Goal: Information Seeking & Learning: Find specific fact

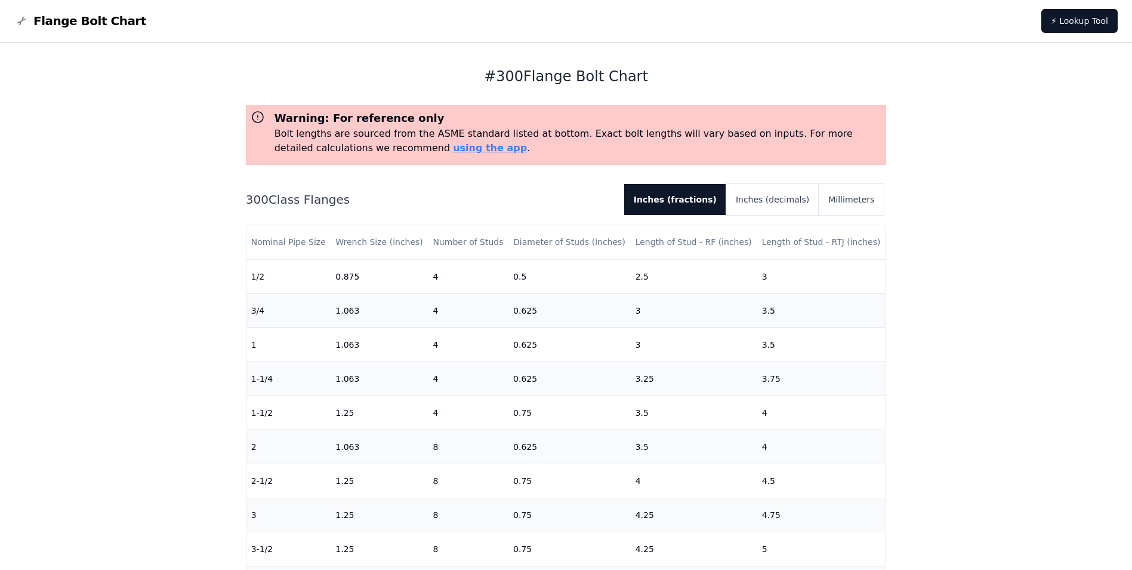
click at [160, 207] on div "# 300 Flange Bolt Chart Warning: For reference only Bolt lengths are sourced fr…" at bounding box center [566, 487] width 1132 height 889
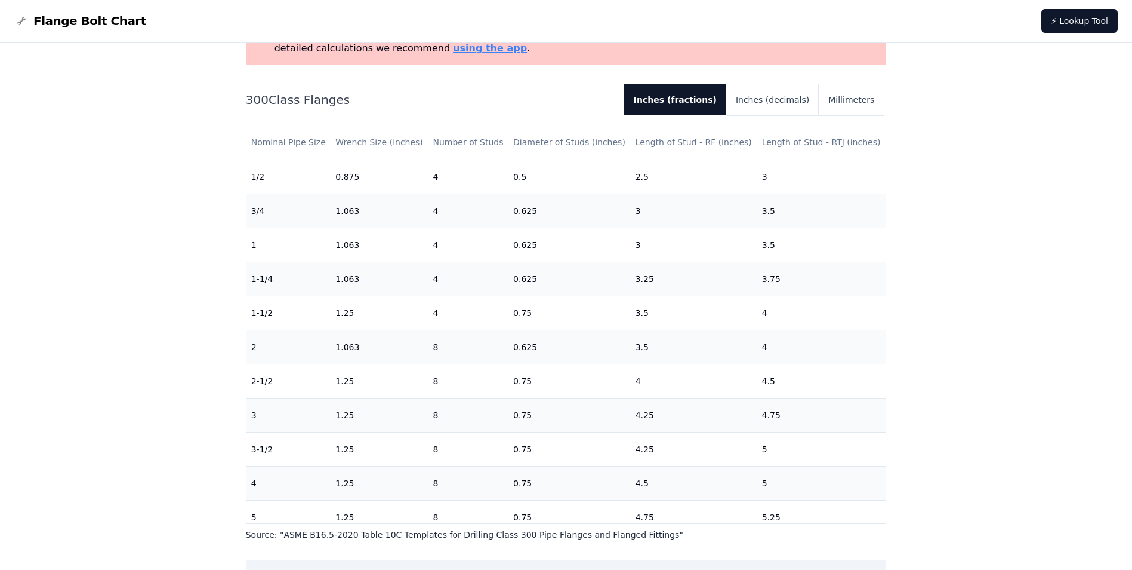
click at [1011, 284] on div "# 300 Flange Bolt Chart Warning: For reference only Bolt lengths are sourced fr…" at bounding box center [566, 387] width 1132 height 889
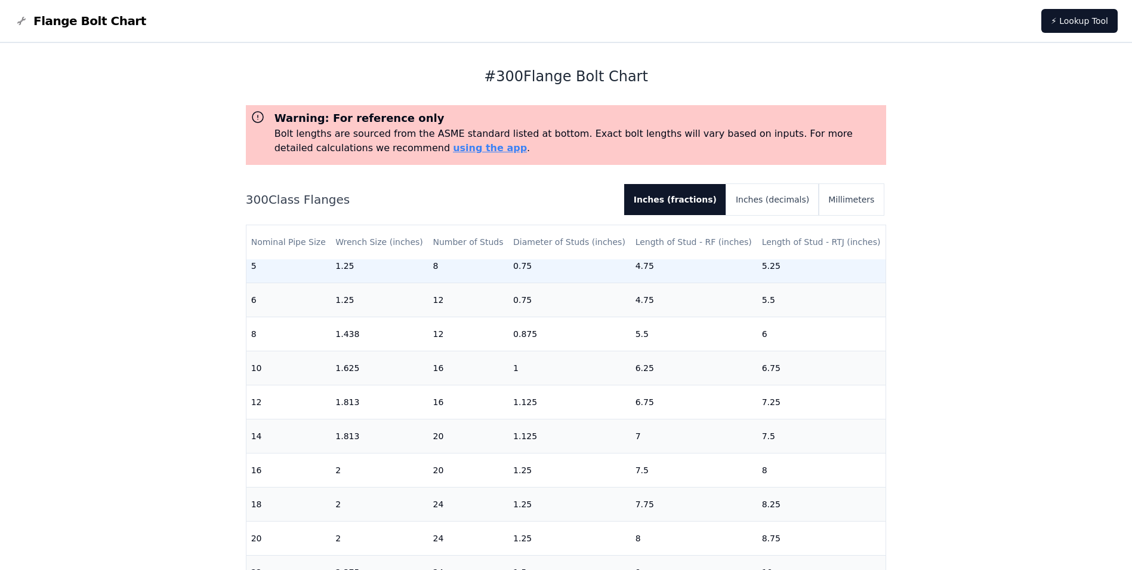
scroll to position [260, 0]
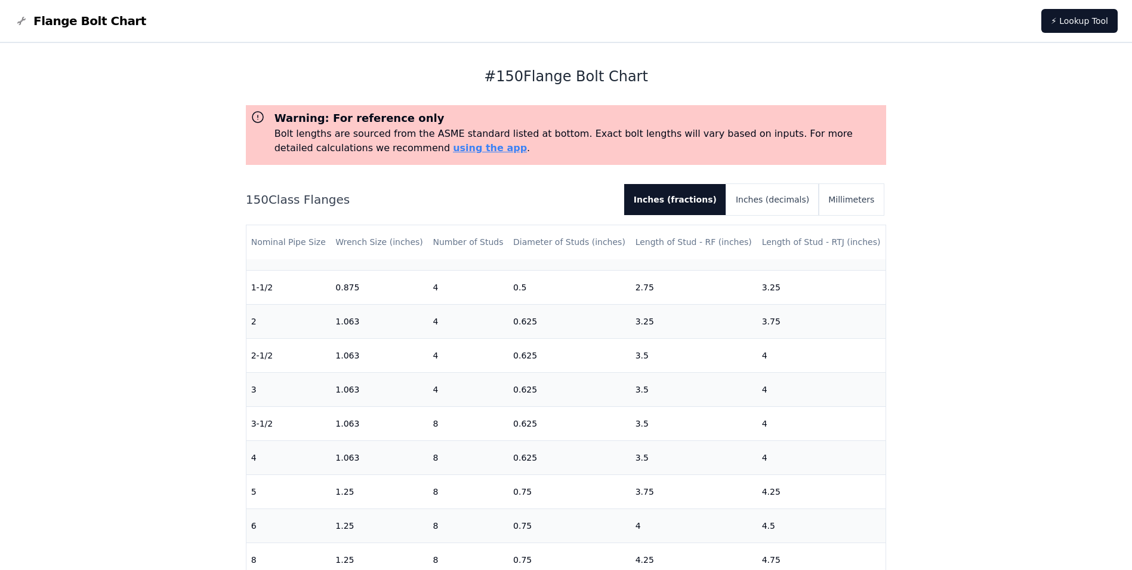
scroll to position [199, 0]
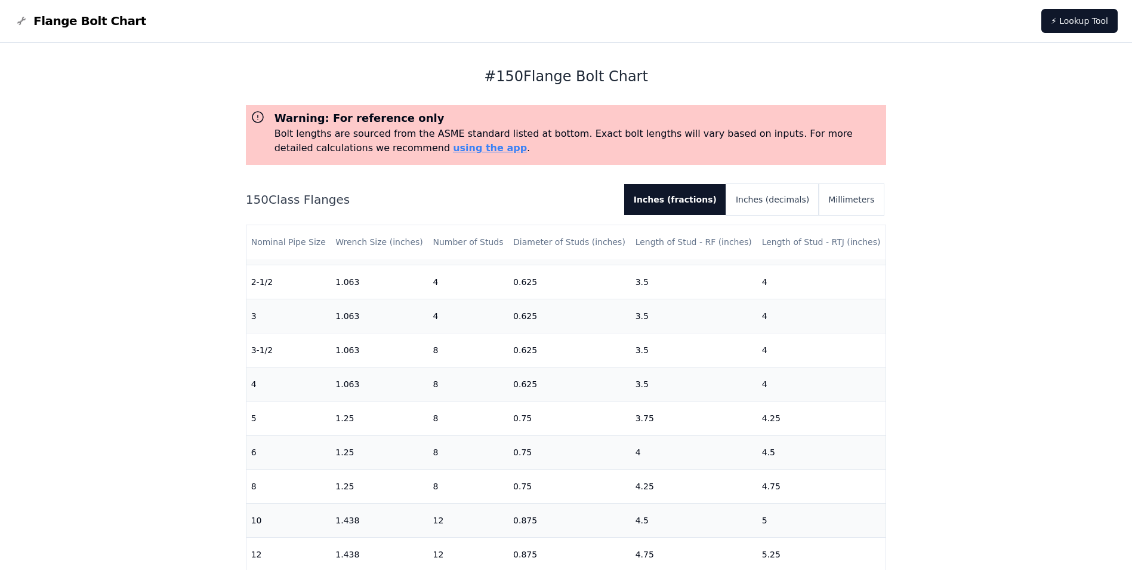
click at [133, 293] on div "# 150 Flange Bolt Chart Warning: For reference only Bolt lengths are sourced fr…" at bounding box center [566, 487] width 1132 height 889
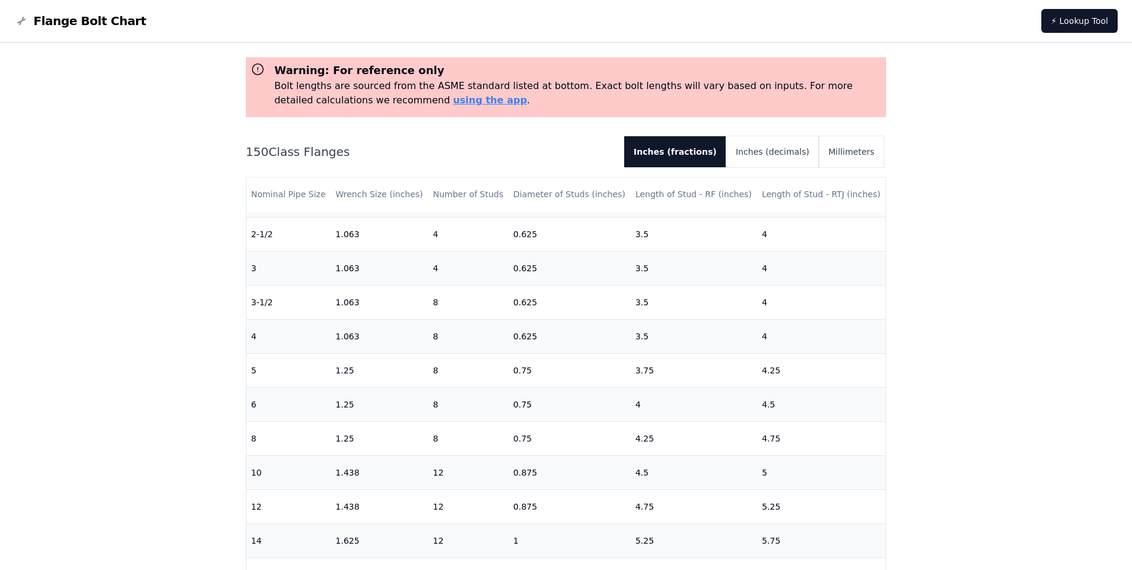
scroll to position [0, 0]
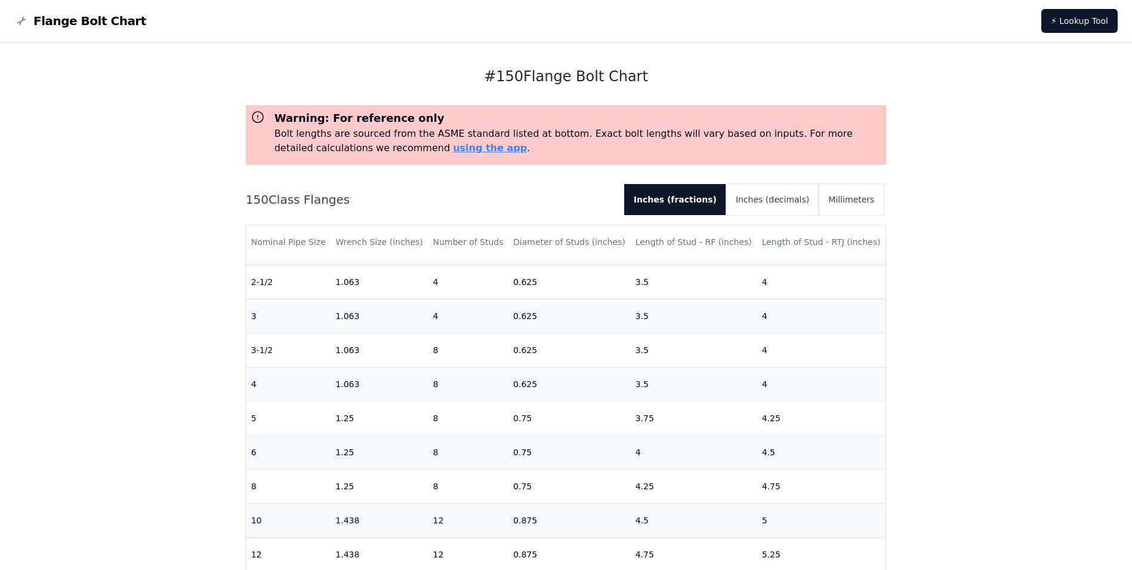
click at [179, 164] on div "# 150 Flange Bolt Chart Warning: For reference only Bolt lengths are sourced fr…" at bounding box center [566, 487] width 1132 height 889
click at [272, 70] on h1 "# 150 Flange Bolt Chart" at bounding box center [566, 76] width 641 height 19
click at [644, 77] on h1 "# 150 Flange Bolt Chart" at bounding box center [566, 76] width 641 height 19
click at [522, 190] on div "150 Class Flanges Inches (fractions) Inches (decimals) Millimeters" at bounding box center [566, 199] width 641 height 31
drag, startPoint x: 133, startPoint y: 333, endPoint x: 118, endPoint y: 303, distance: 33.6
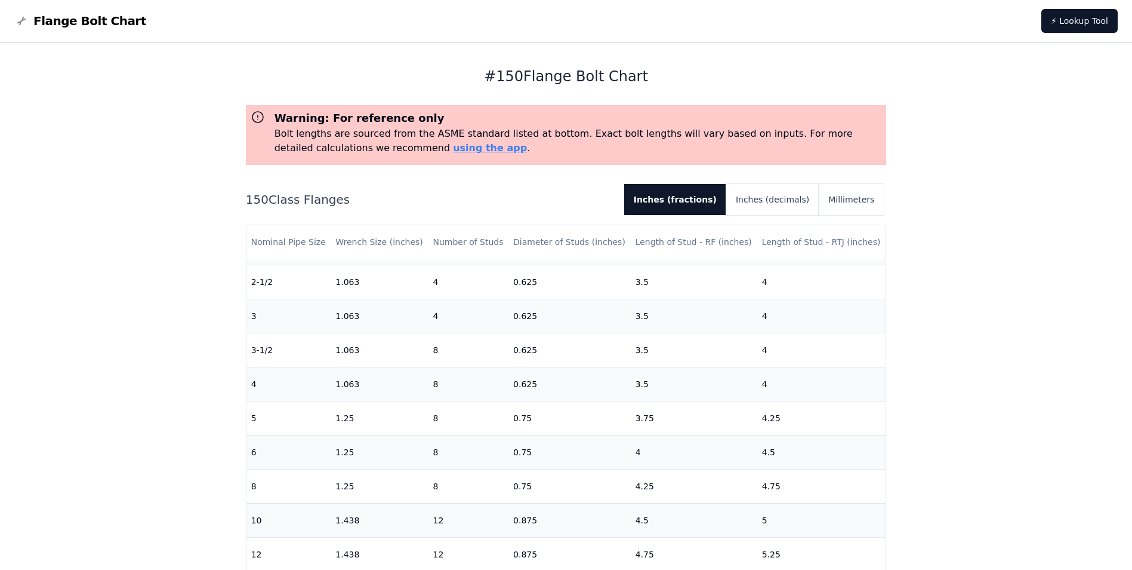
click at [133, 333] on div "# 150 Flange Bolt Chart Warning: For reference only Bolt lengths are sourced fr…" at bounding box center [566, 487] width 1132 height 889
click at [1020, 105] on div "# 150 Flange Bolt Chart Warning: For reference only Bolt lengths are sourced fr…" at bounding box center [566, 487] width 1132 height 889
drag, startPoint x: 1140, startPoint y: 44, endPoint x: 166, endPoint y: 199, distance: 985.9
click at [166, 199] on div "# 150 Flange Bolt Chart Warning: For reference only Bolt lengths are sourced fr…" at bounding box center [566, 487] width 1132 height 889
click at [253, 118] on icon at bounding box center [258, 117] width 11 height 11
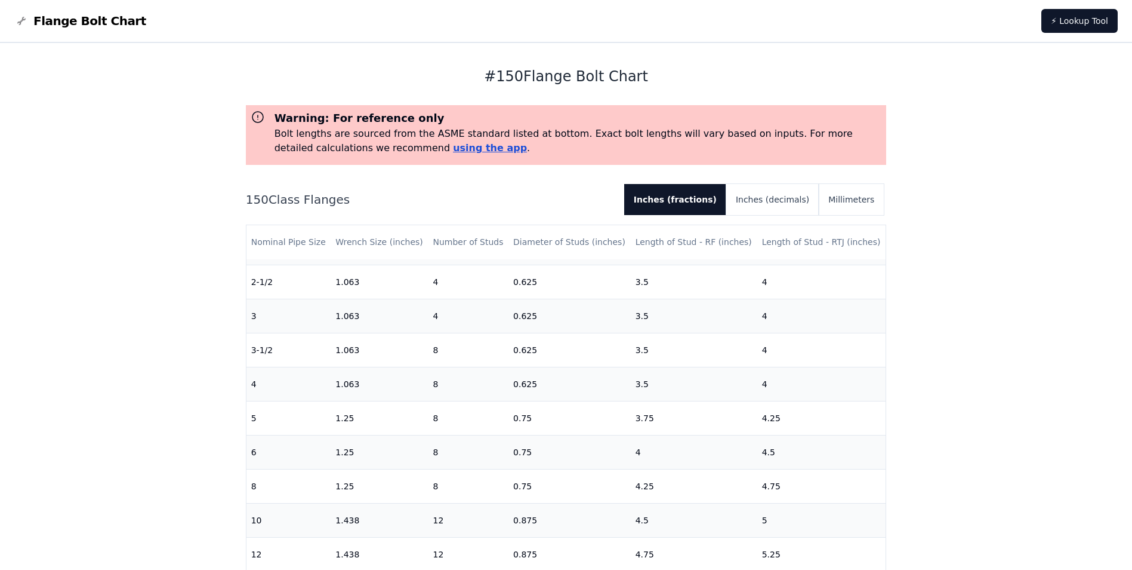
click at [453, 147] on link "using the app" at bounding box center [490, 147] width 74 height 11
click at [453, 146] on link "using the app" at bounding box center [490, 147] width 74 height 11
